Goal: Answer question/provide support: Share knowledge or assist other users

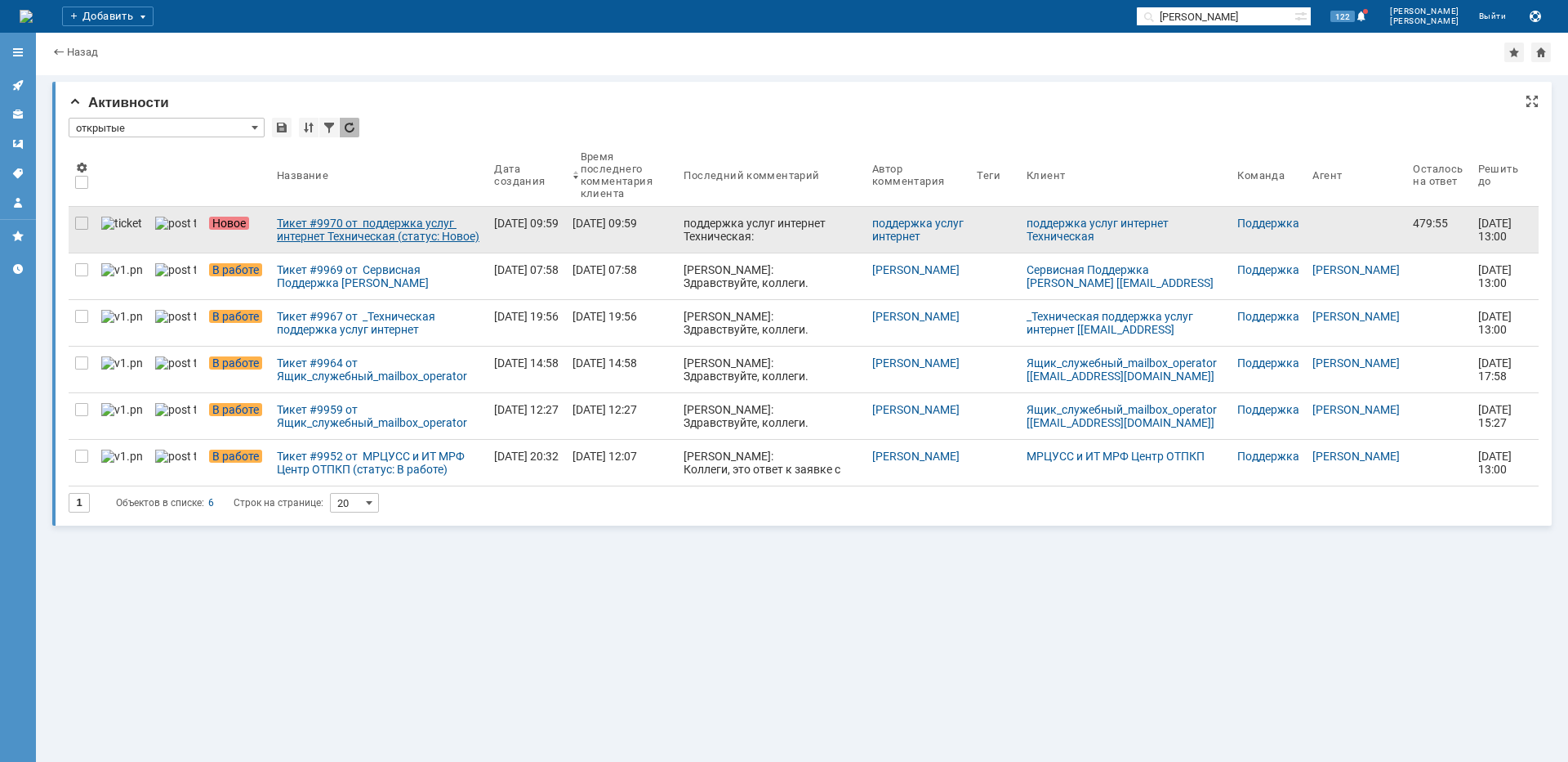
click at [330, 230] on div "Тикет #9970 от поддержка услуг интернет Техническая (статус: Новое)" at bounding box center [380, 230] width 204 height 26
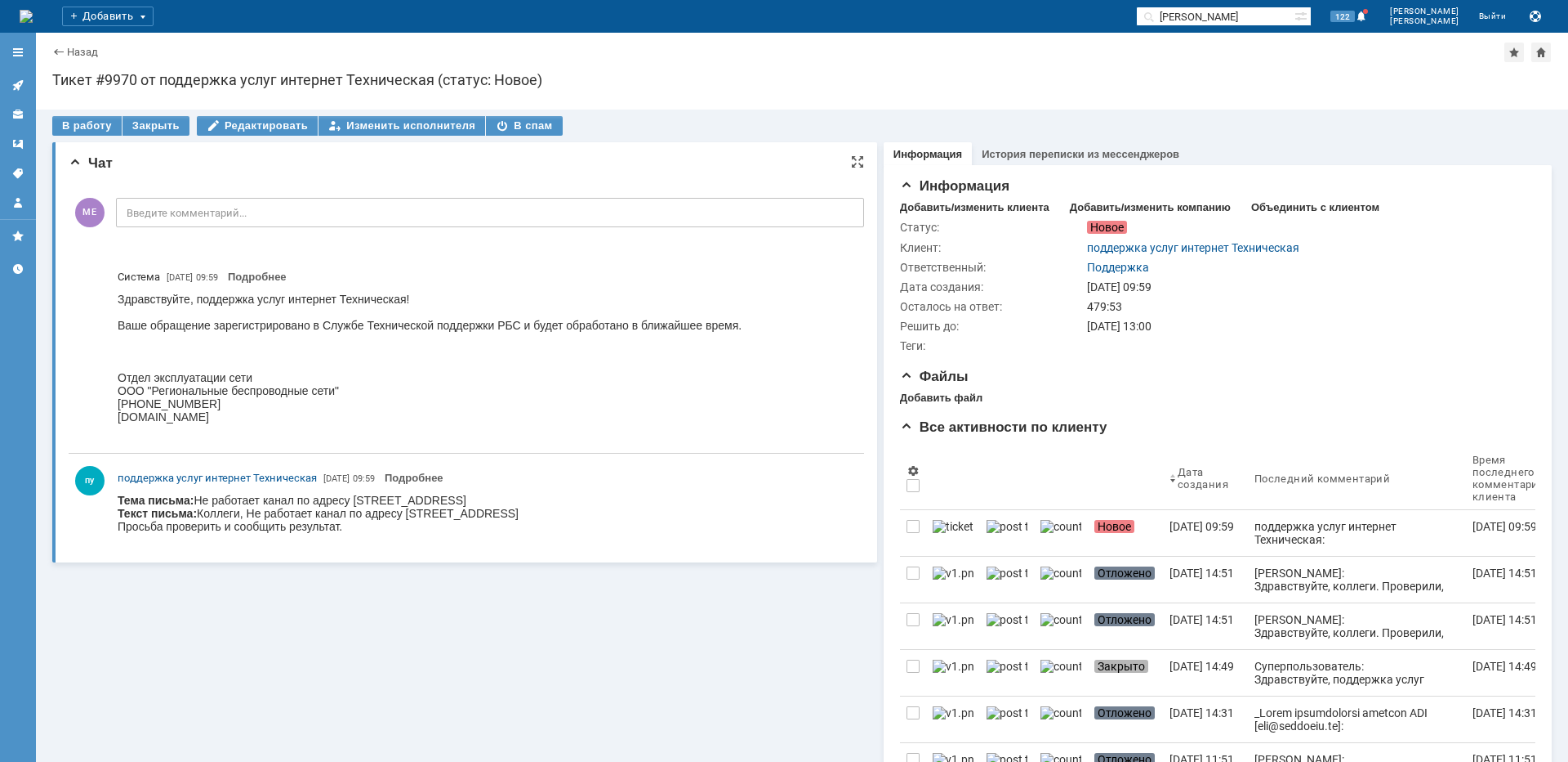
click at [376, 498] on body "Тема письма: Не работает канал по адресу [STREET_ADDRESS] // VLAN 1259 Текст пи…" at bounding box center [318, 513] width 401 height 39
click at [375, 497] on body "Тема письма: Не работает канал по адресу [STREET_ADDRESS] // VLAN 1259 Текст пи…" at bounding box center [318, 513] width 401 height 39
copy body "Русаковская"
click at [91, 124] on div "В работу" at bounding box center [87, 126] width 70 height 20
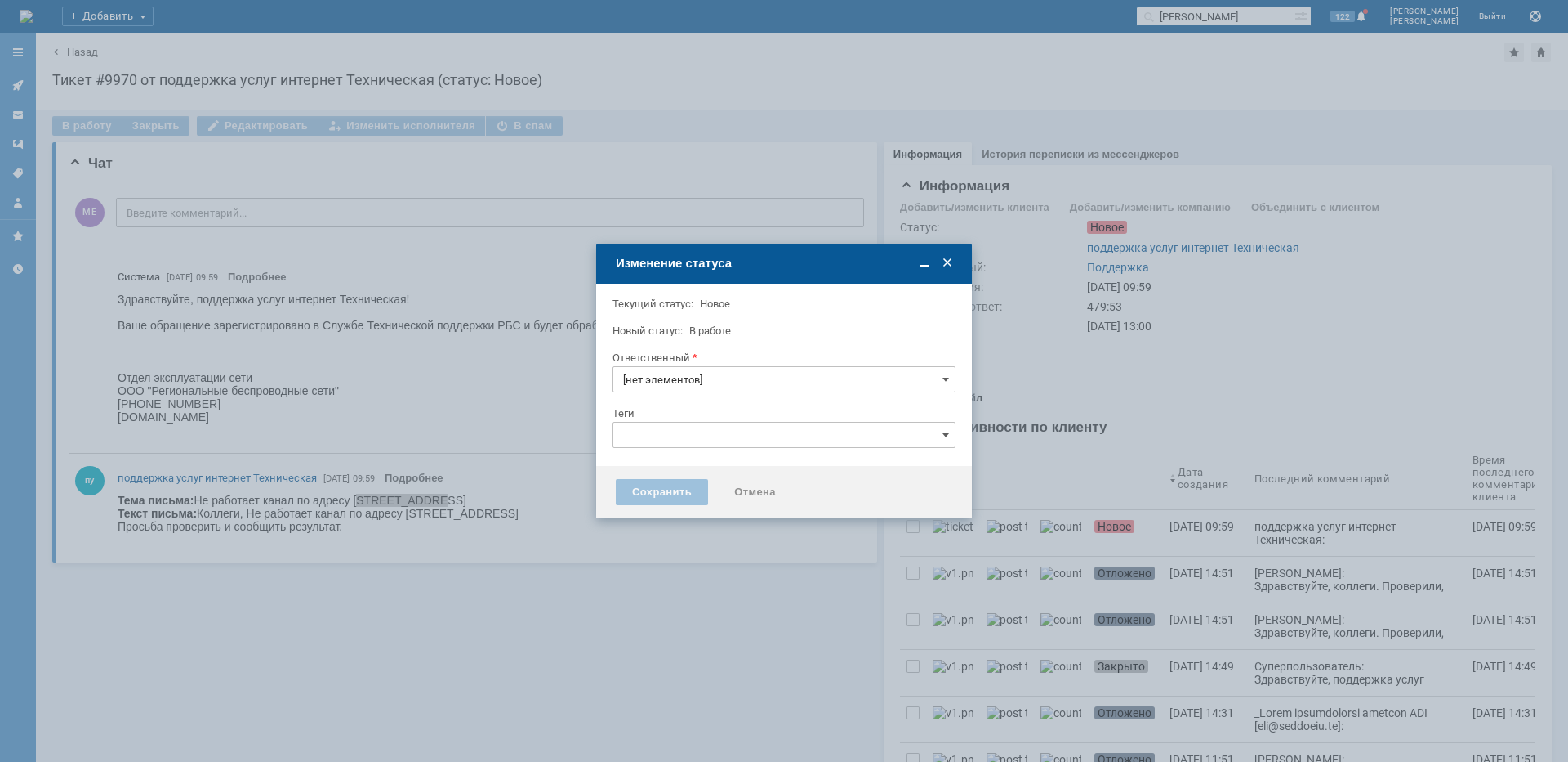
type input "Поддержка"
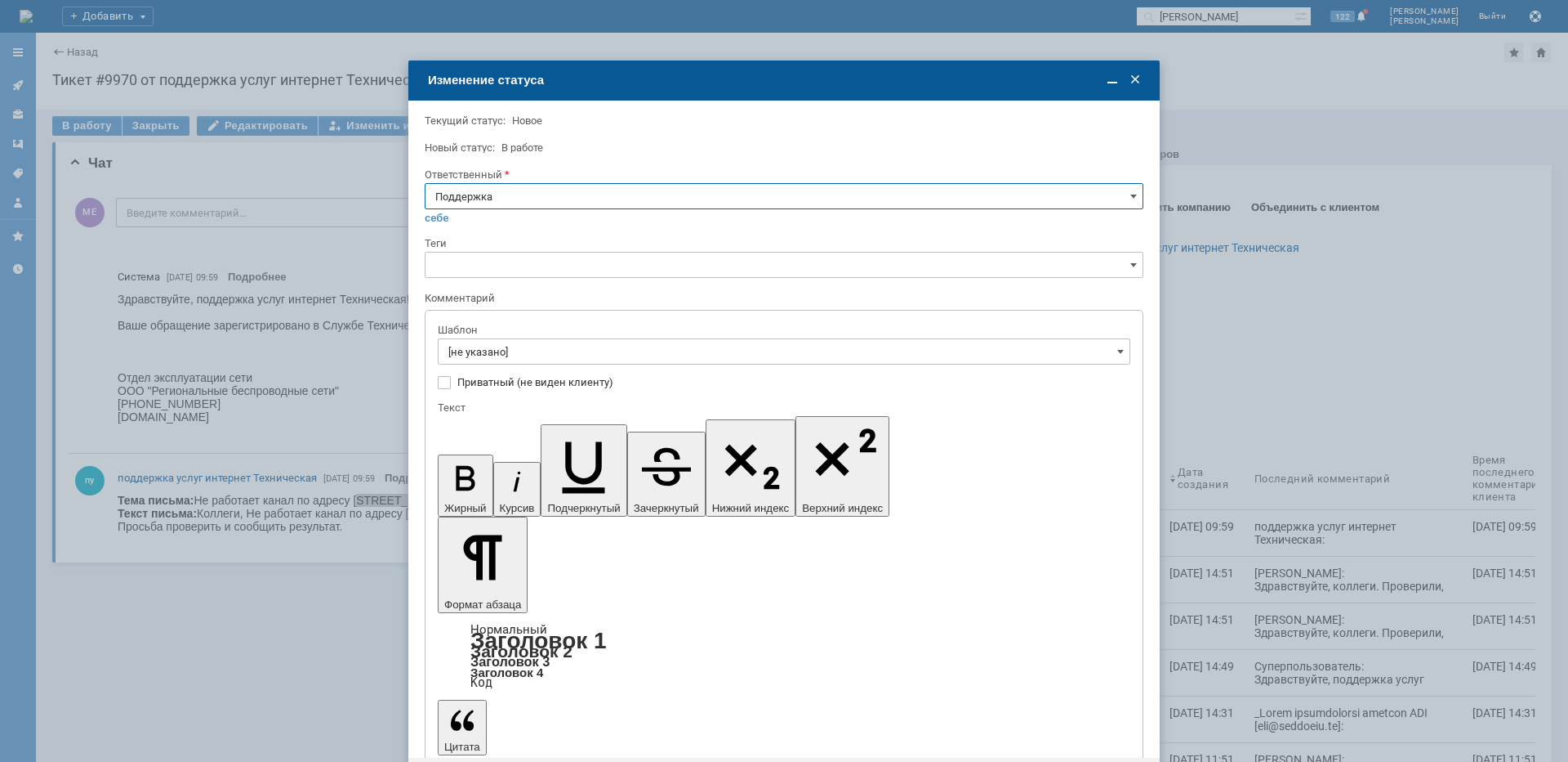
click at [544, 196] on input "Поддержка" at bounding box center [784, 196] width 719 height 26
click at [505, 350] on div "[PERSON_NAME]" at bounding box center [784, 361] width 717 height 26
type input "[PERSON_NAME]"
click at [505, 348] on input "[не указано]" at bounding box center [784, 351] width 693 height 26
type input "[PERSON_NAME]"
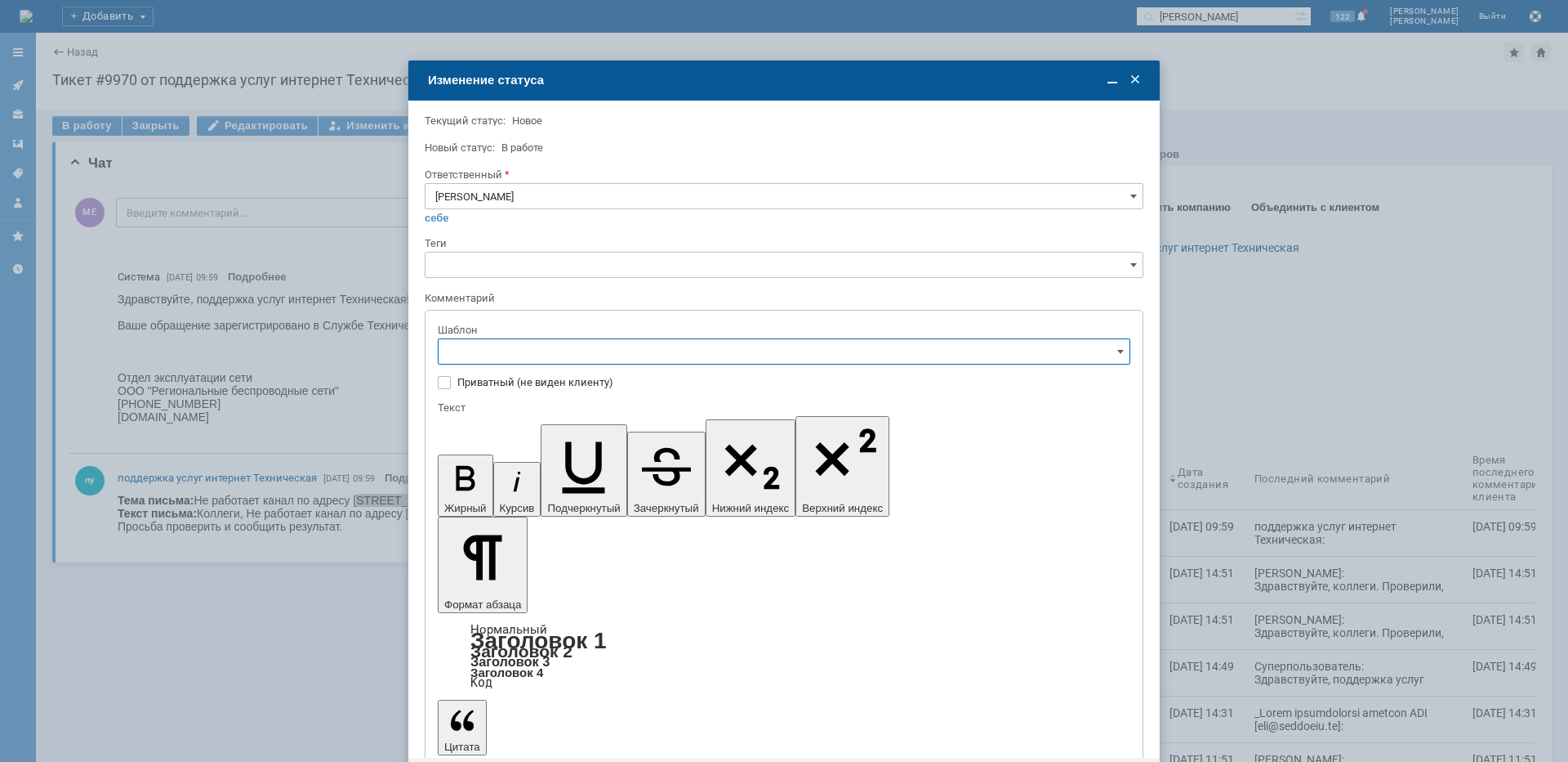
scroll to position [164, 0]
drag, startPoint x: 565, startPoint y: 493, endPoint x: 128, endPoint y: 52, distance: 620.8
click at [565, 493] on span "[операторы] штатно маки" at bounding box center [784, 488] width 672 height 13
type input "[операторы] штатно маки"
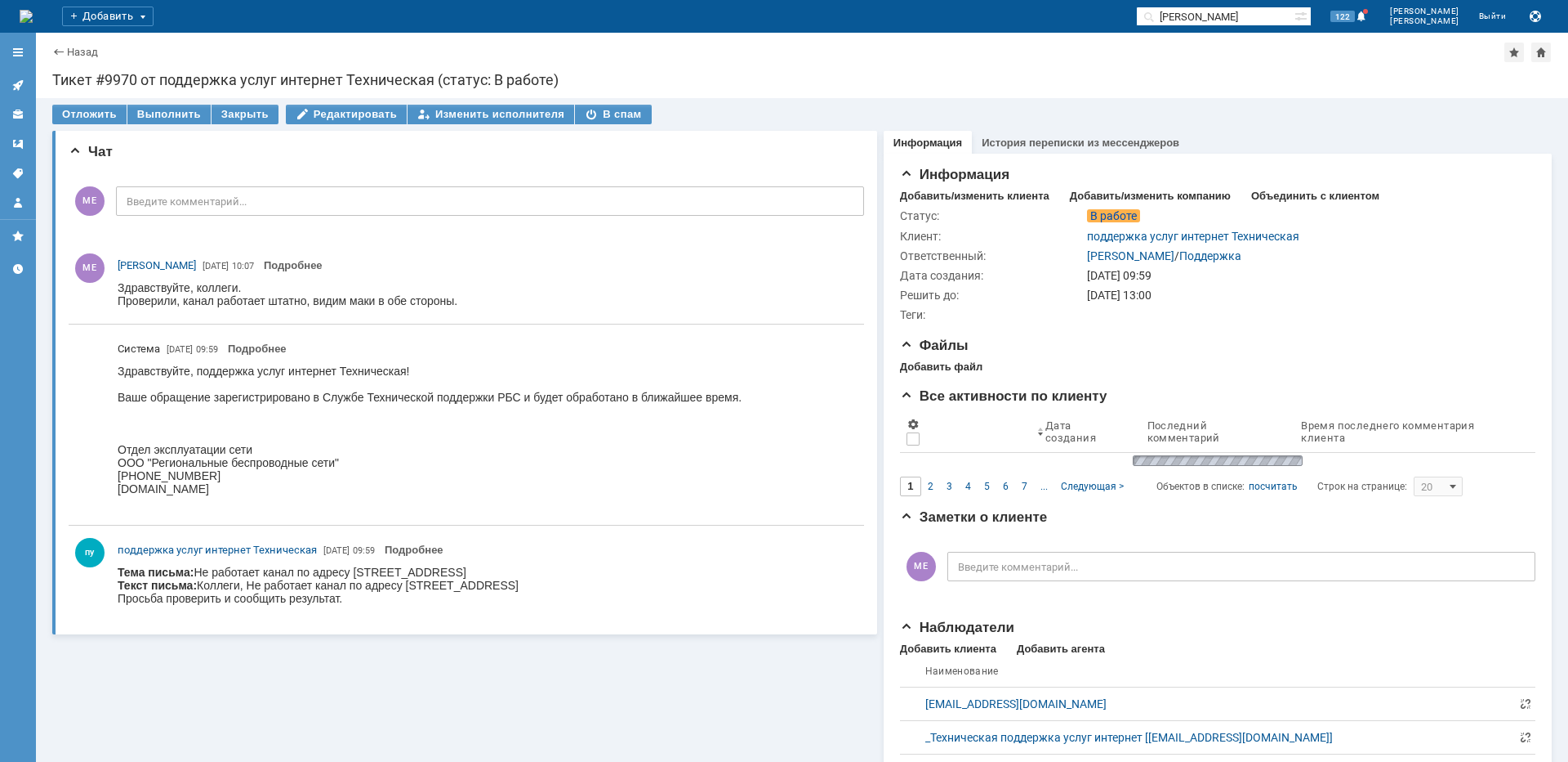
scroll to position [0, 0]
